Goal: Task Accomplishment & Management: Complete application form

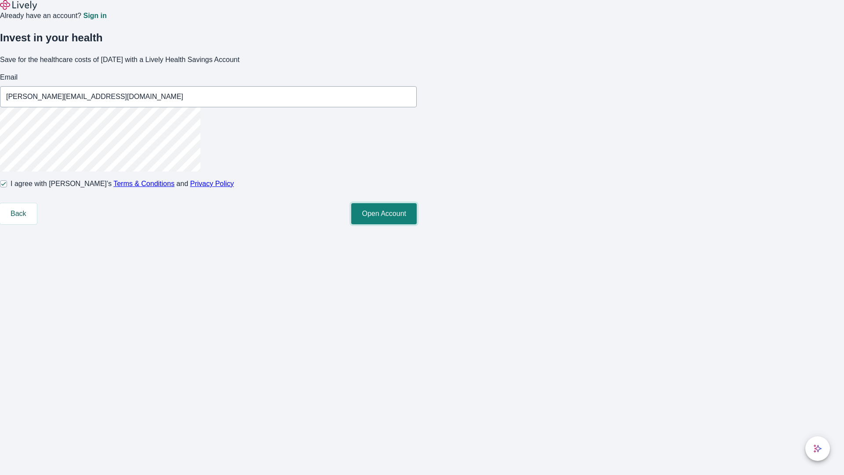
click at [417, 224] on button "Open Account" at bounding box center [383, 213] width 65 height 21
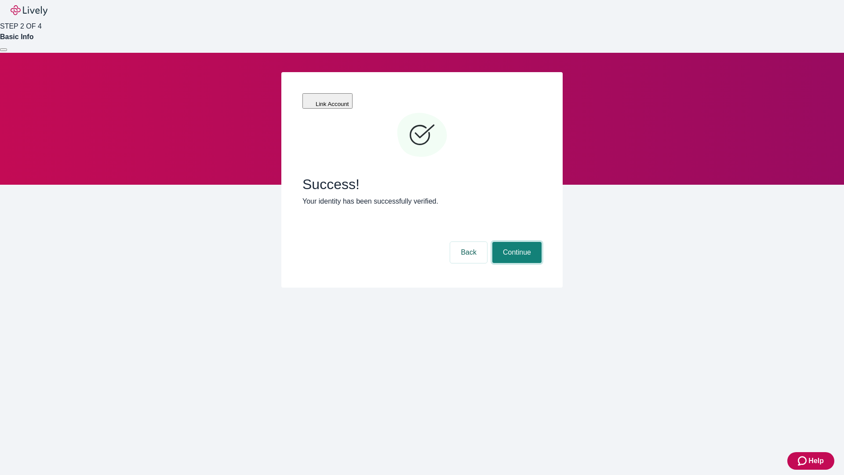
click at [516, 242] on button "Continue" at bounding box center [516, 252] width 49 height 21
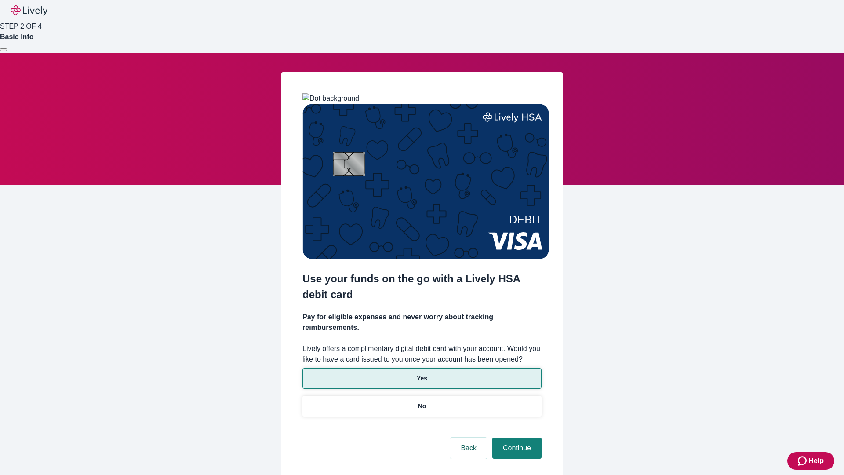
click at [422, 374] on p "Yes" at bounding box center [422, 378] width 11 height 9
click at [516, 437] on button "Continue" at bounding box center [516, 447] width 49 height 21
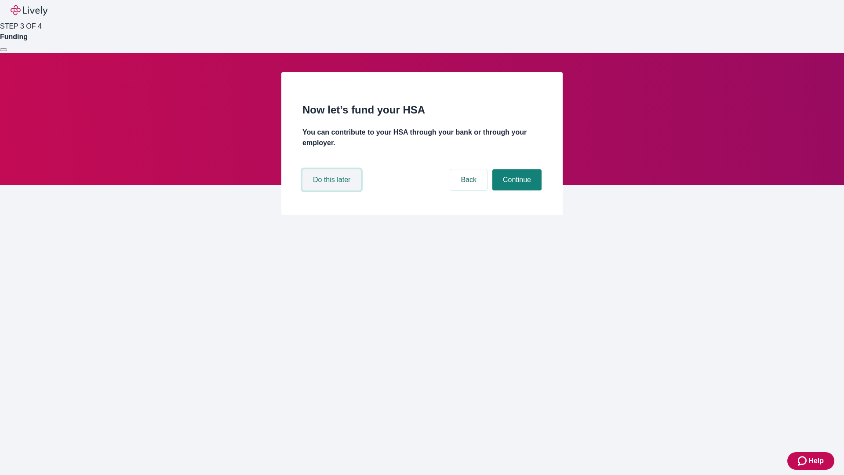
click at [333, 190] on button "Do this later" at bounding box center [331, 179] width 58 height 21
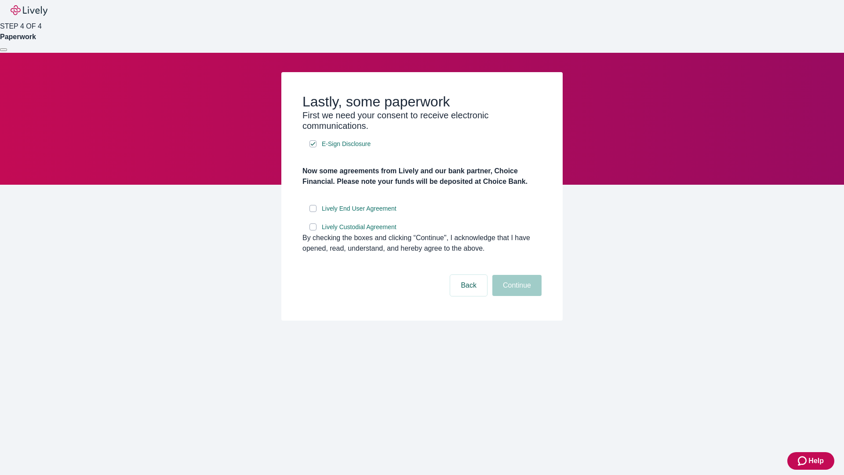
click at [313, 212] on input "Lively End User Agreement" at bounding box center [312, 208] width 7 height 7
checkbox input "true"
click at [313, 230] on input "Lively Custodial Agreement" at bounding box center [312, 226] width 7 height 7
checkbox input "true"
click at [516, 296] on button "Continue" at bounding box center [516, 285] width 49 height 21
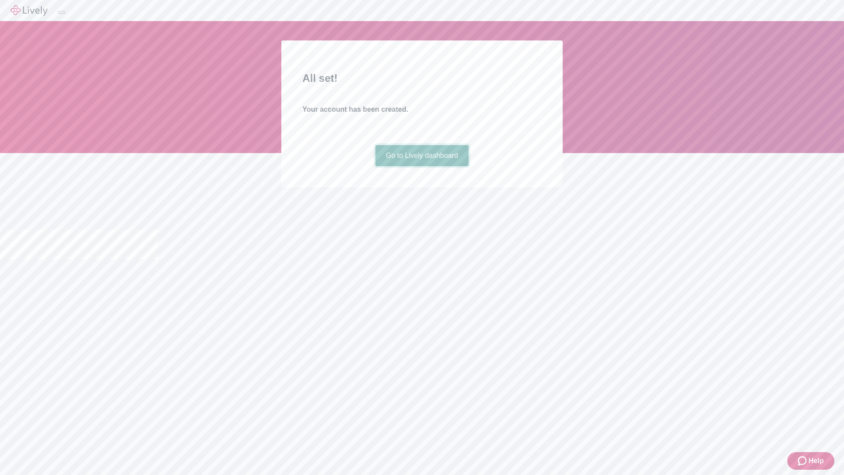
click at [422, 166] on link "Go to Lively dashboard" at bounding box center [422, 155] width 94 height 21
